Goal: Find contact information: Find contact information

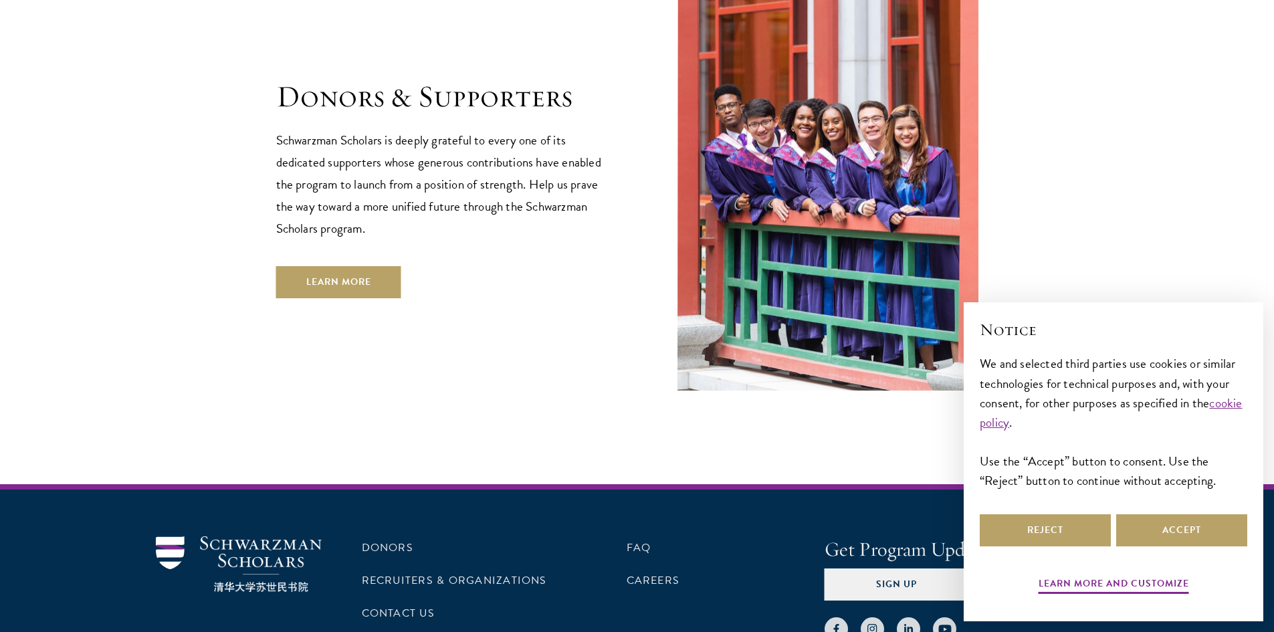
scroll to position [3981, 0]
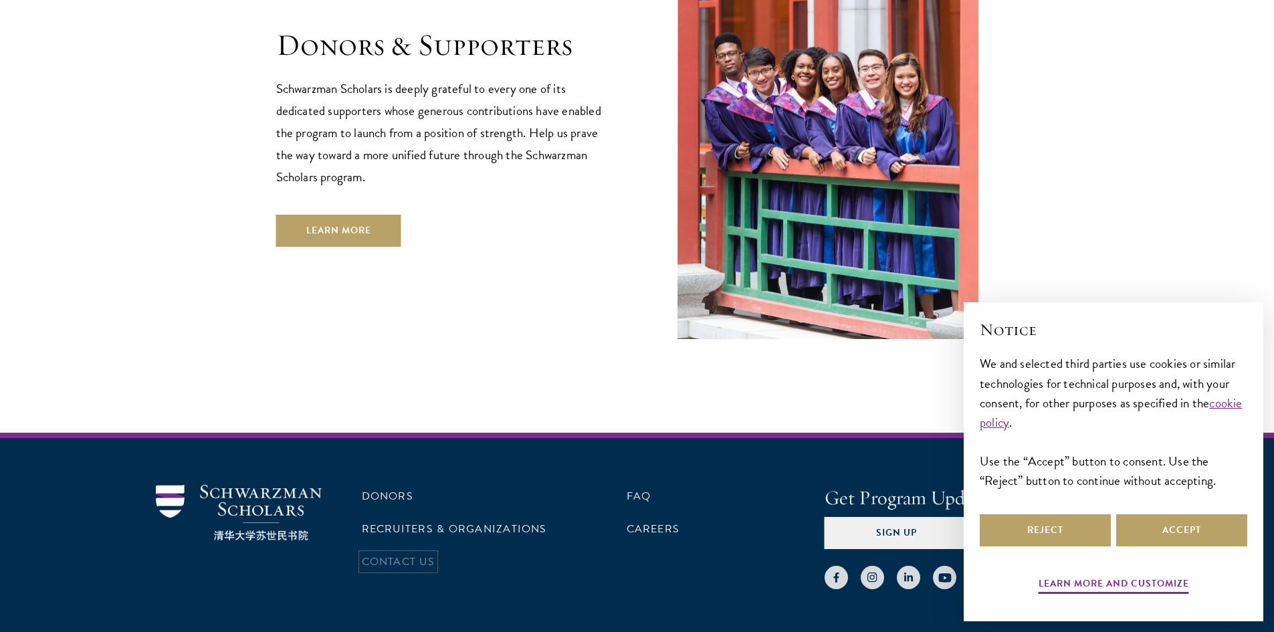
click at [384, 554] on link "Contact Us" at bounding box center [398, 562] width 73 height 16
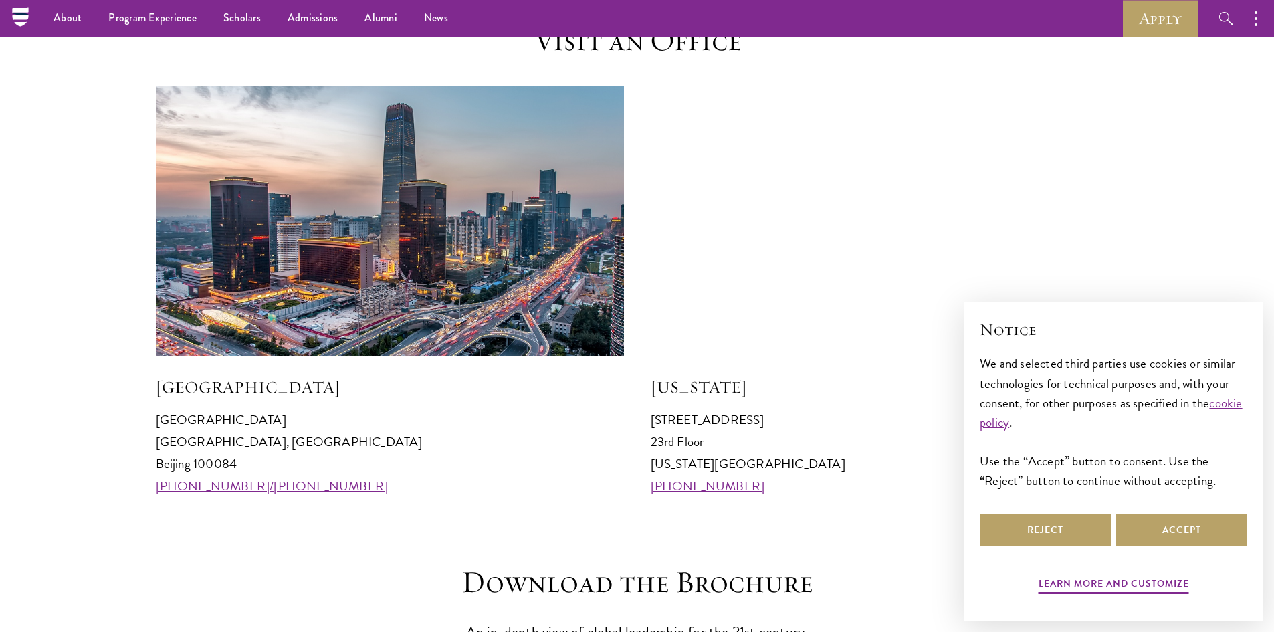
scroll to position [1204, 0]
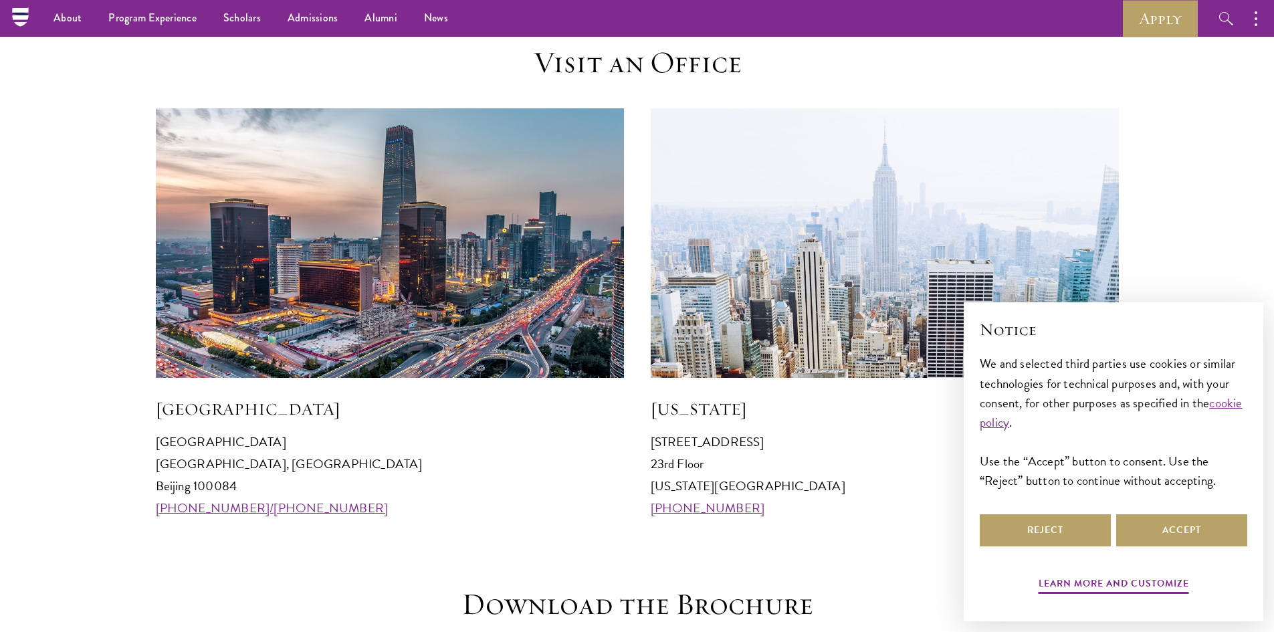
drag, startPoint x: 156, startPoint y: 441, endPoint x: 296, endPoint y: 491, distance: 148.1
click at [296, 491] on p "[GEOGRAPHIC_DATA] [GEOGRAPHIC_DATA] 100084 [PHONE_NUMBER]/[PHONE_NUMBER]" at bounding box center [390, 475] width 468 height 88
copy p "[GEOGRAPHIC_DATA] [GEOGRAPHIC_DATA], [GEOGRAPHIC_DATA] 100084"
